Goal: Task Accomplishment & Management: Manage account settings

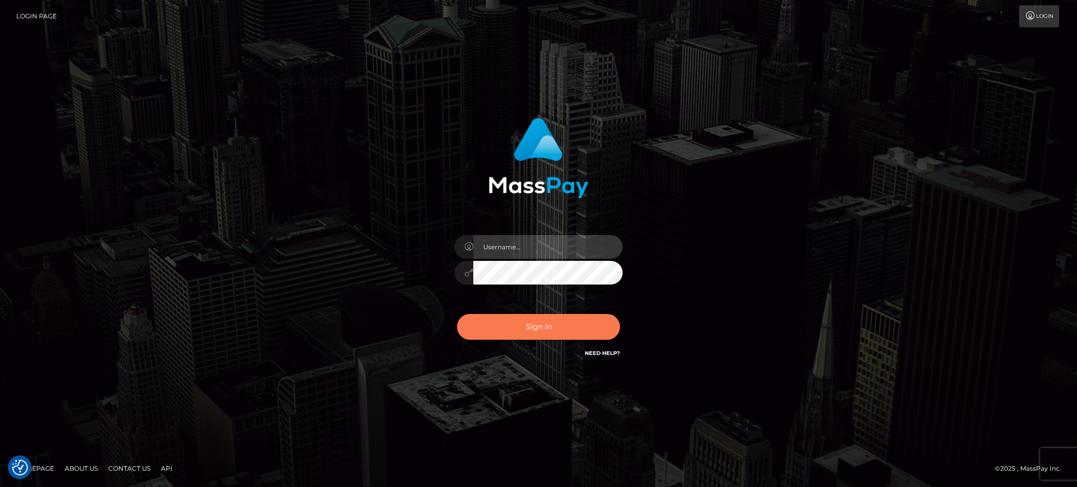
type input "Arjhon.megabonanza"
click at [548, 321] on button "Sign in" at bounding box center [538, 327] width 163 height 26
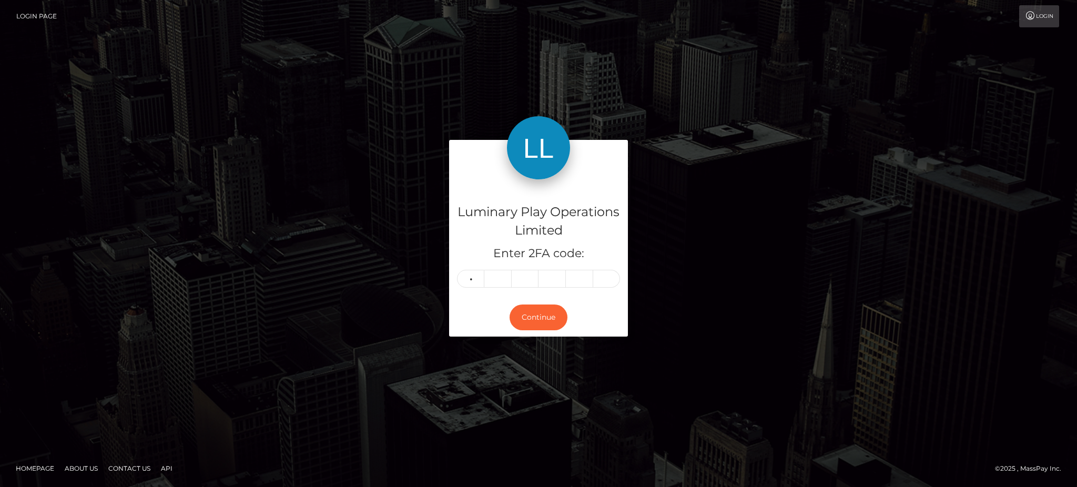
type input "0"
type input "1"
type input "6"
type input "7"
type input "4"
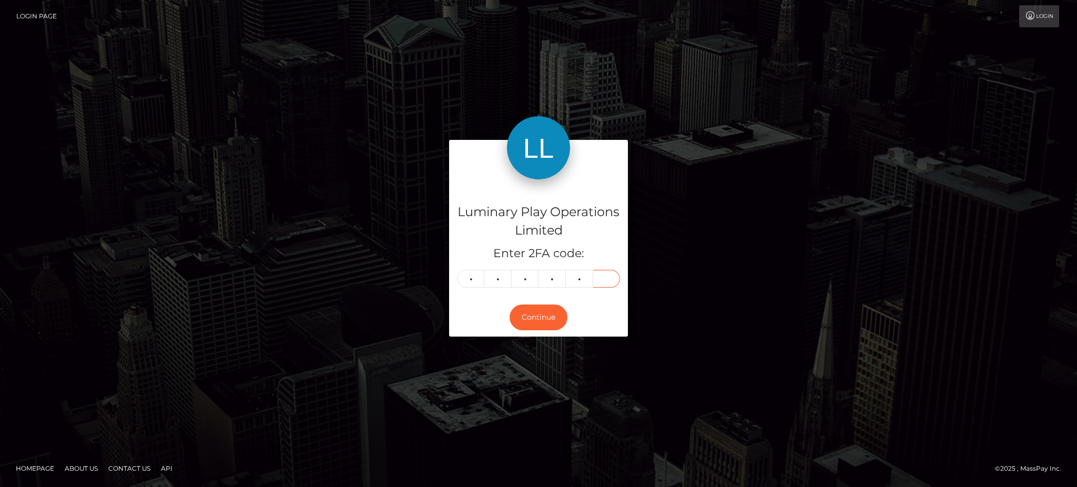
type input "1"
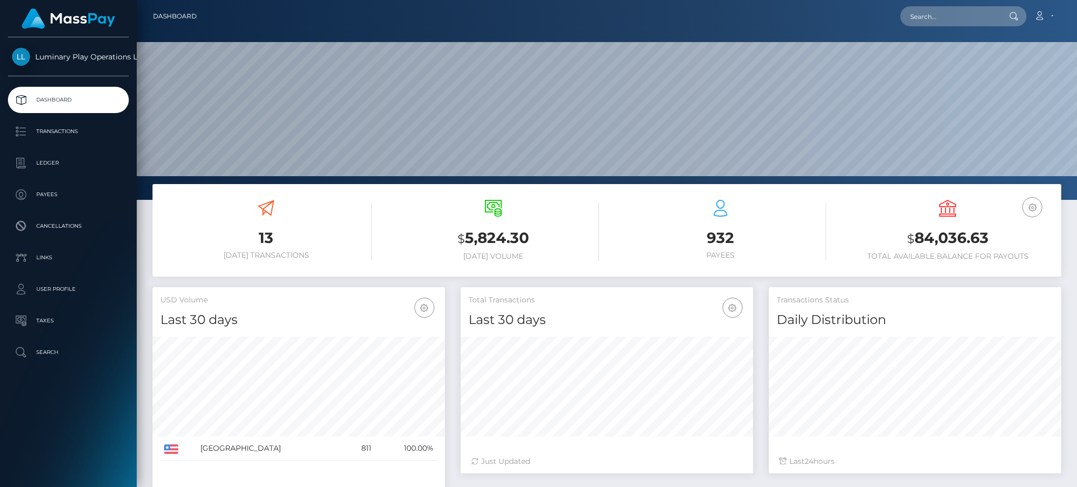
scroll to position [187, 292]
click at [67, 129] on p "Transactions" at bounding box center [68, 132] width 112 height 16
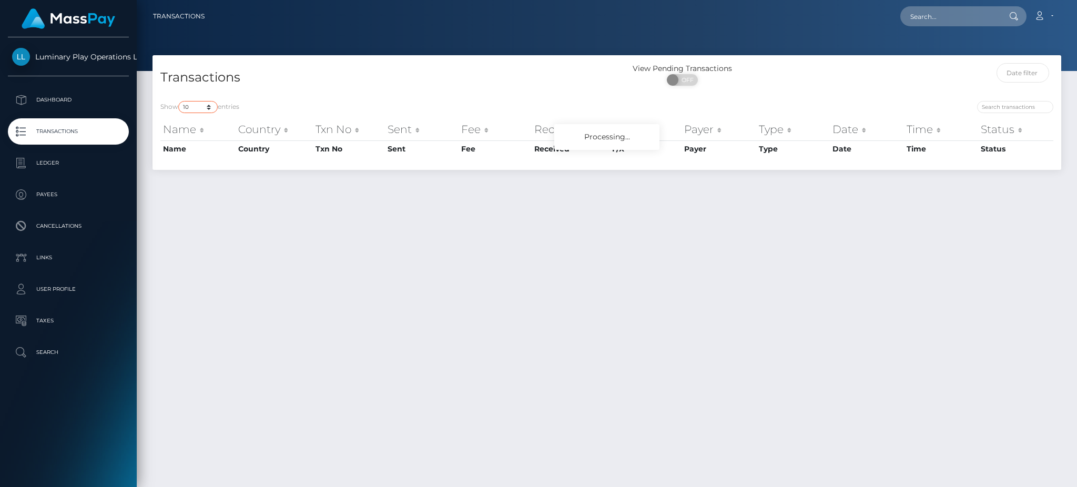
click at [203, 107] on select "10 25 50 100 250 500 1,000 3,500" at bounding box center [197, 107] width 39 height 12
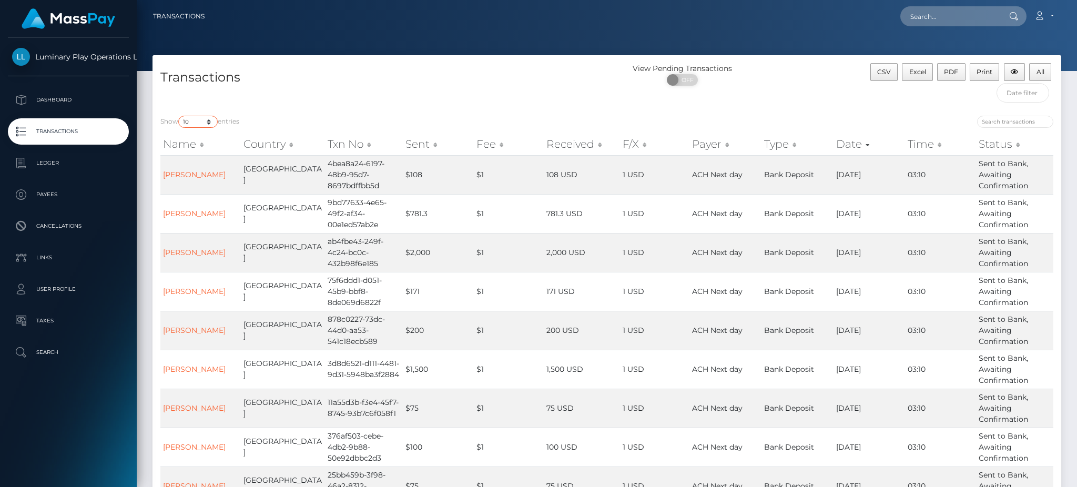
select select "3500"
click at [179, 116] on select "10 25 50 100 250 500 1,000 3,500" at bounding box center [197, 122] width 39 height 12
click at [685, 81] on span "OFF" at bounding box center [685, 80] width 26 height 12
checkbox input "true"
click at [890, 77] on button "CSV" at bounding box center [884, 72] width 28 height 18
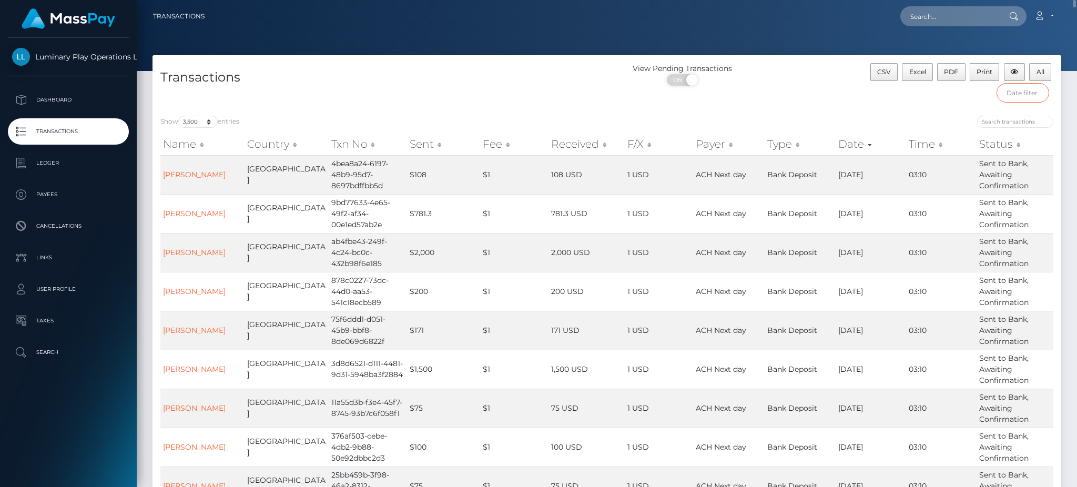
click at [1011, 97] on input "text" at bounding box center [1022, 92] width 53 height 19
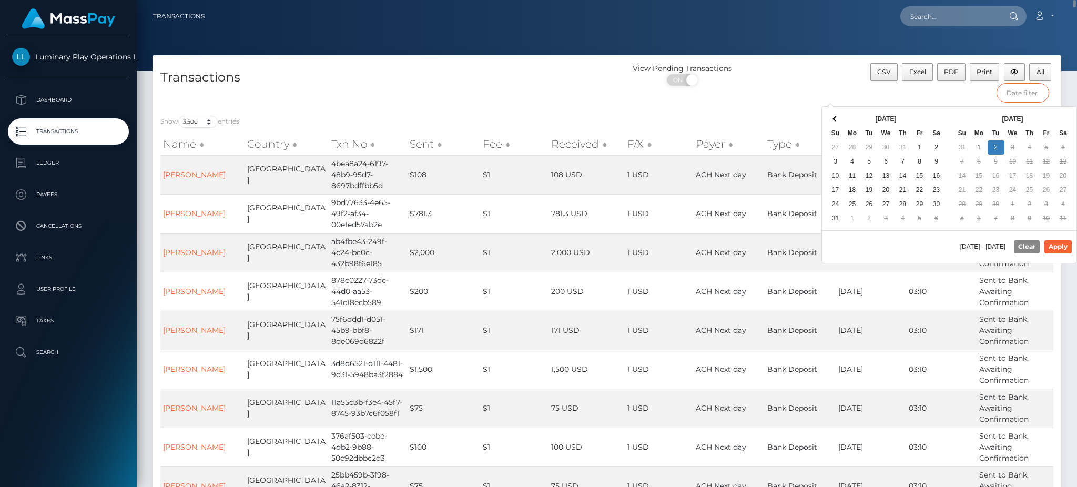
click at [1013, 94] on input "text" at bounding box center [1022, 92] width 53 height 19
click at [737, 119] on div at bounding box center [833, 123] width 438 height 15
click at [1027, 93] on input "text" at bounding box center [1022, 92] width 53 height 19
click at [784, 95] on div "View Pending Transactions ON OFF" at bounding box center [720, 85] width 227 height 45
